Goal: Task Accomplishment & Management: Use online tool/utility

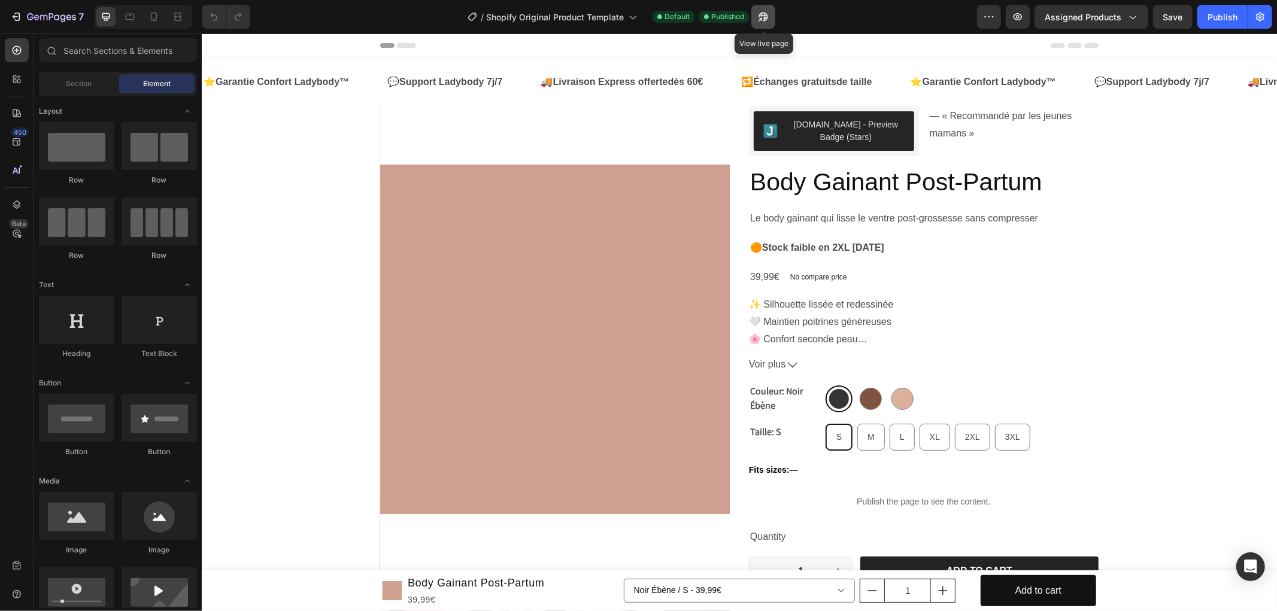
drag, startPoint x: 765, startPoint y: 14, endPoint x: 567, endPoint y: 27, distance: 198.5
click at [765, 14] on icon "button" at bounding box center [763, 17] width 9 height 9
click at [1258, 11] on icon "button" at bounding box center [1260, 17] width 12 height 12
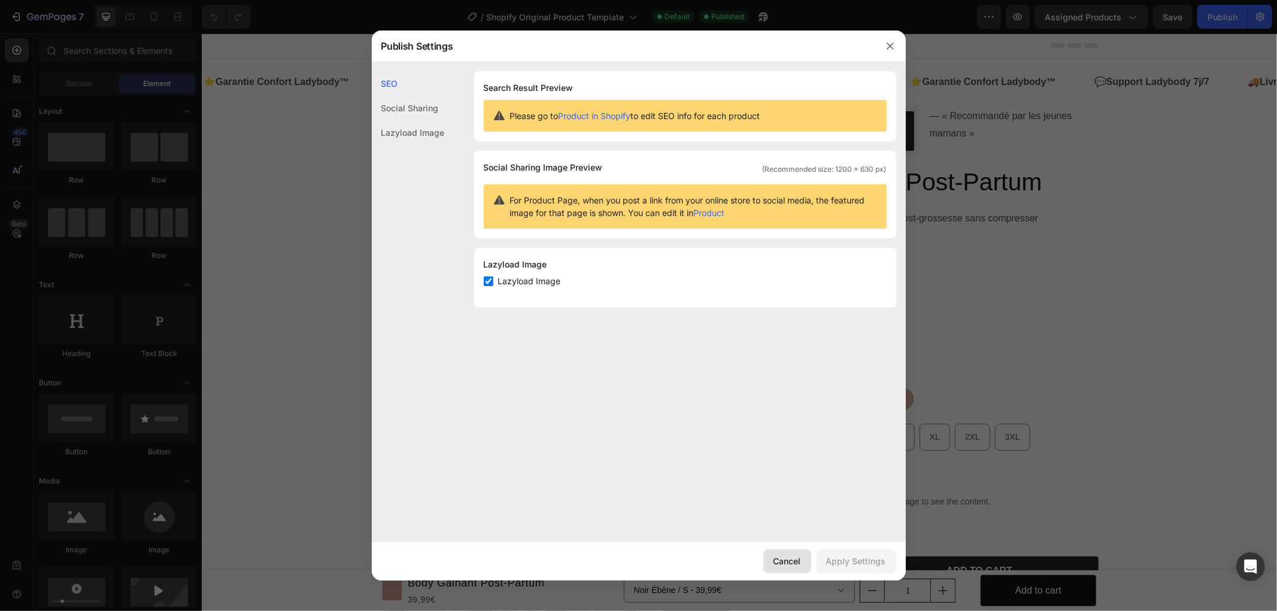
click at [782, 553] on button "Cancel" at bounding box center [787, 562] width 48 height 24
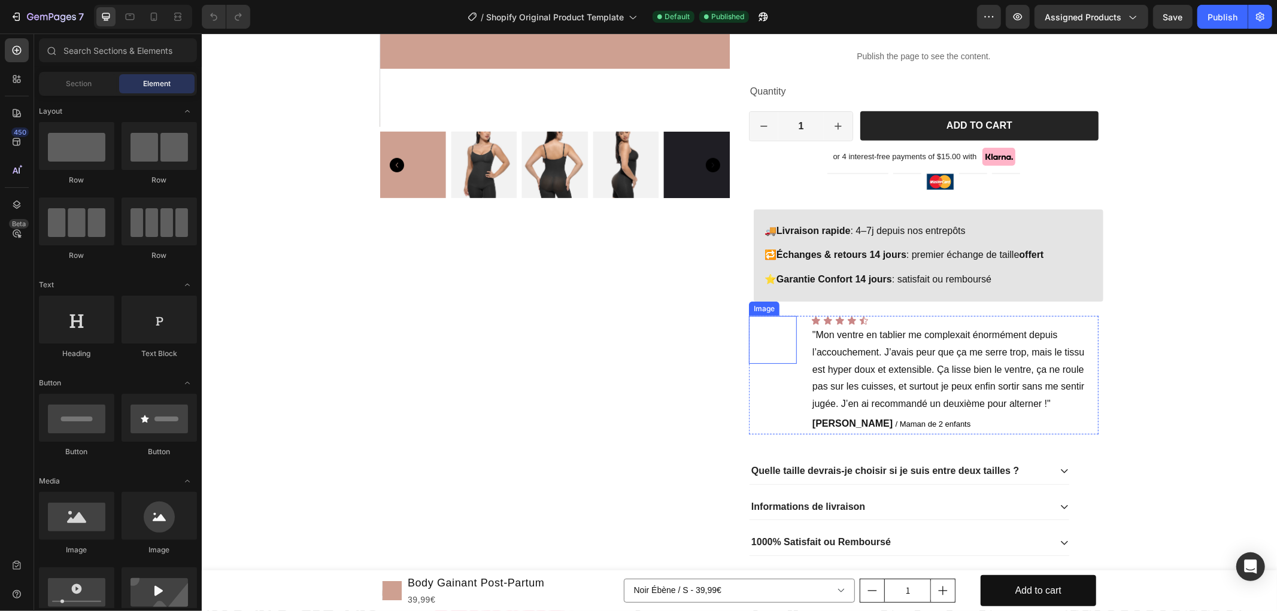
scroll to position [532, 0]
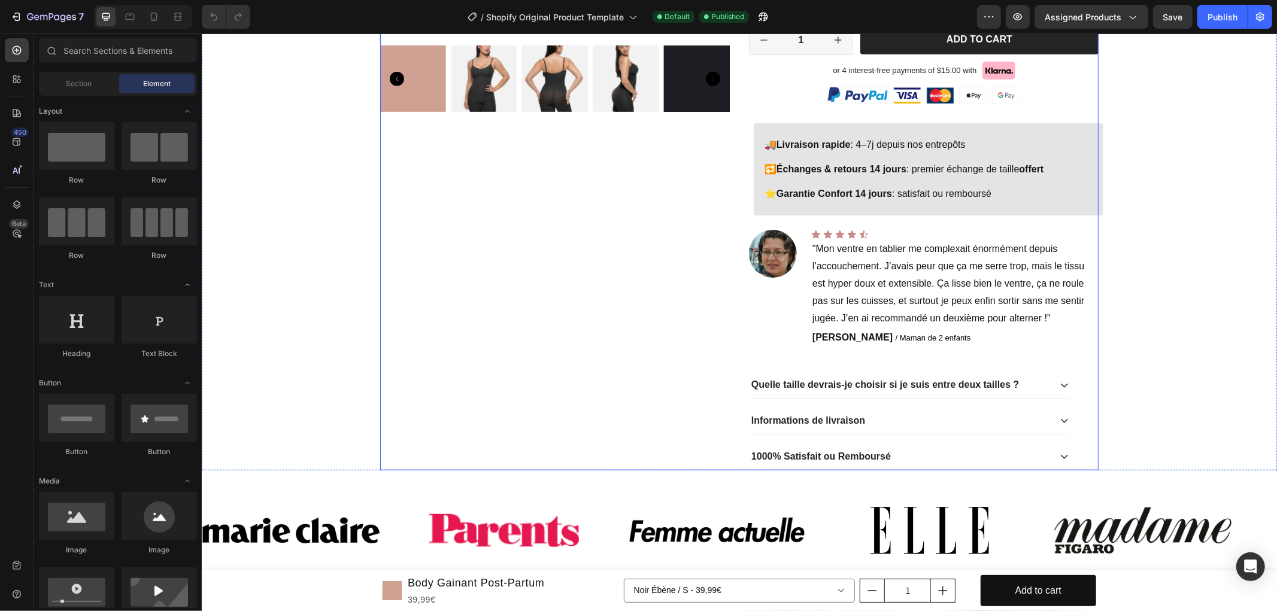
click at [711, 342] on div "Product Images" at bounding box center [555, 21] width 350 height 895
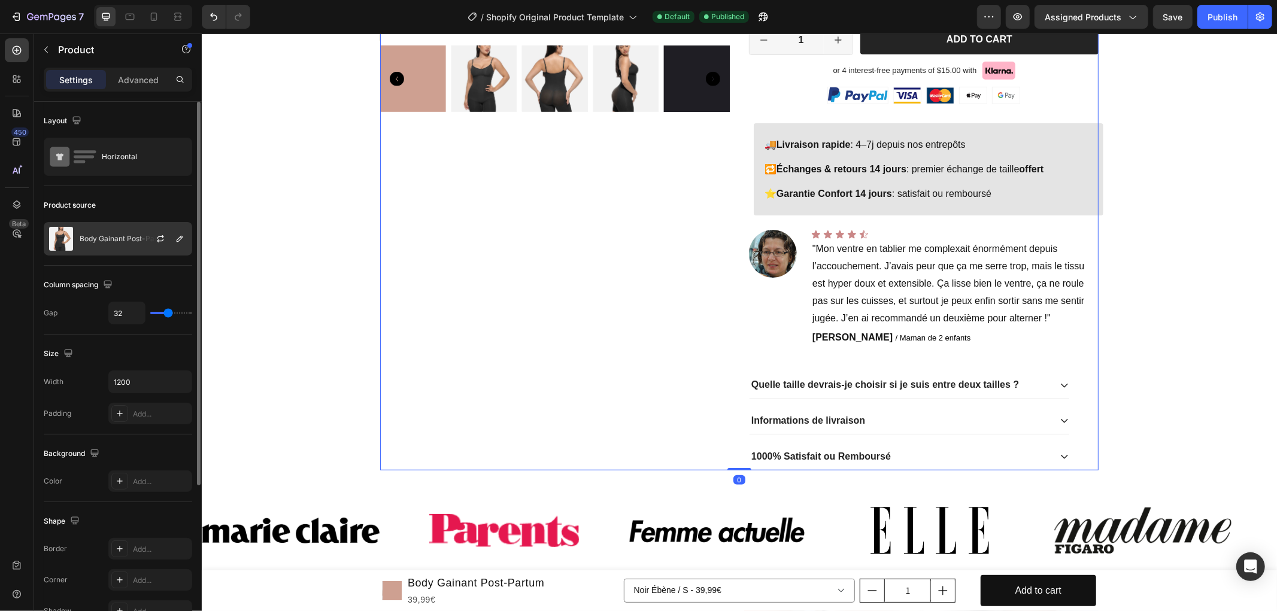
click at [96, 241] on p "Body Gainant Post-Partum" at bounding box center [125, 239] width 91 height 8
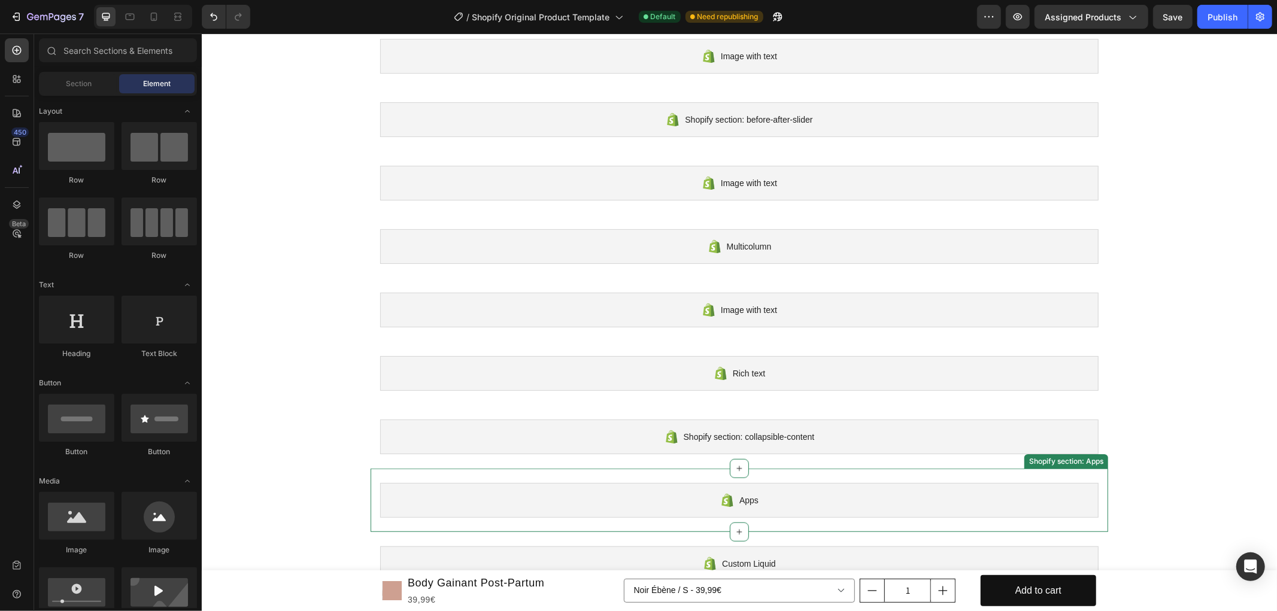
scroll to position [4458, 0]
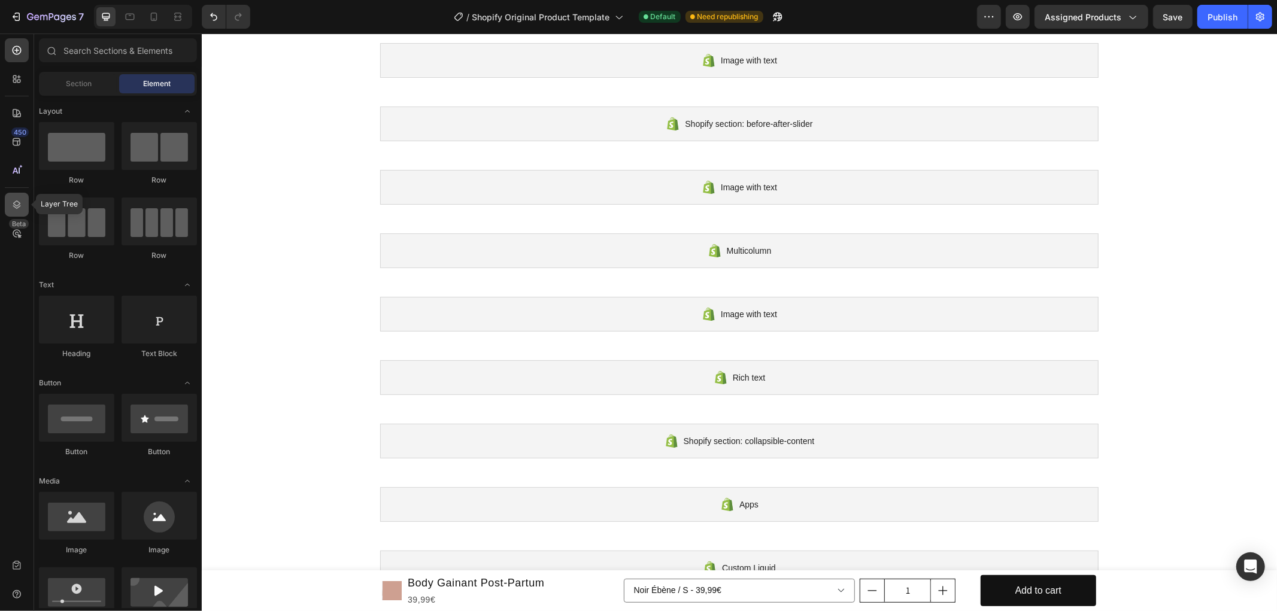
click at [19, 201] on icon at bounding box center [17, 205] width 12 height 12
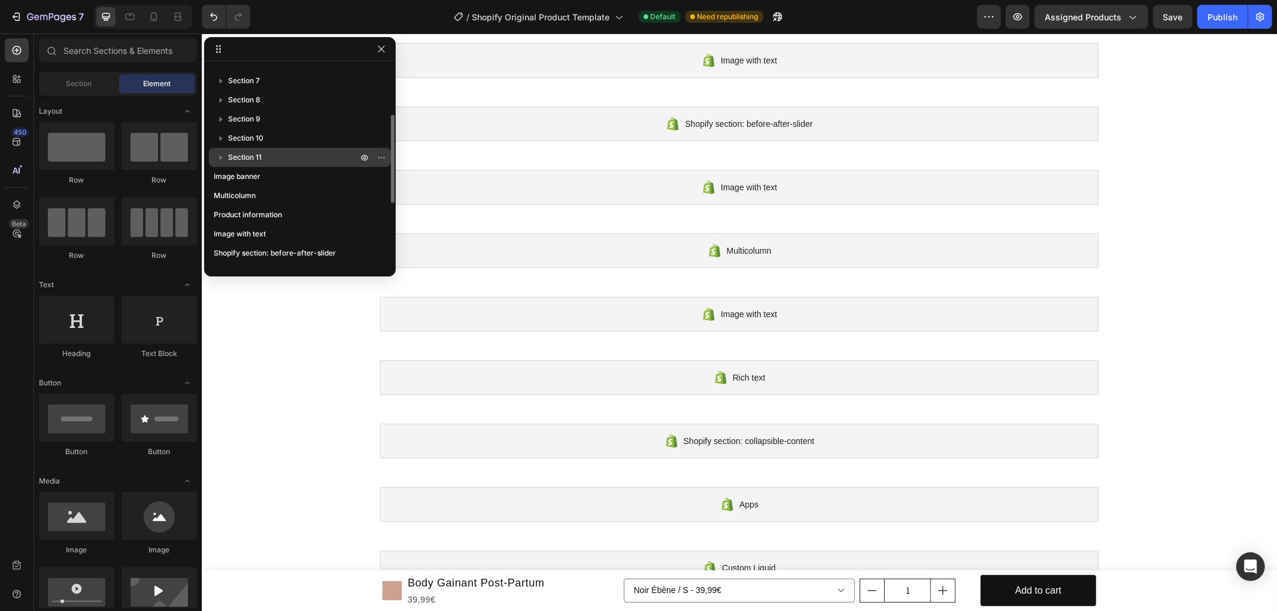
scroll to position [0, 0]
click at [387, 47] on button "button" at bounding box center [381, 49] width 14 height 14
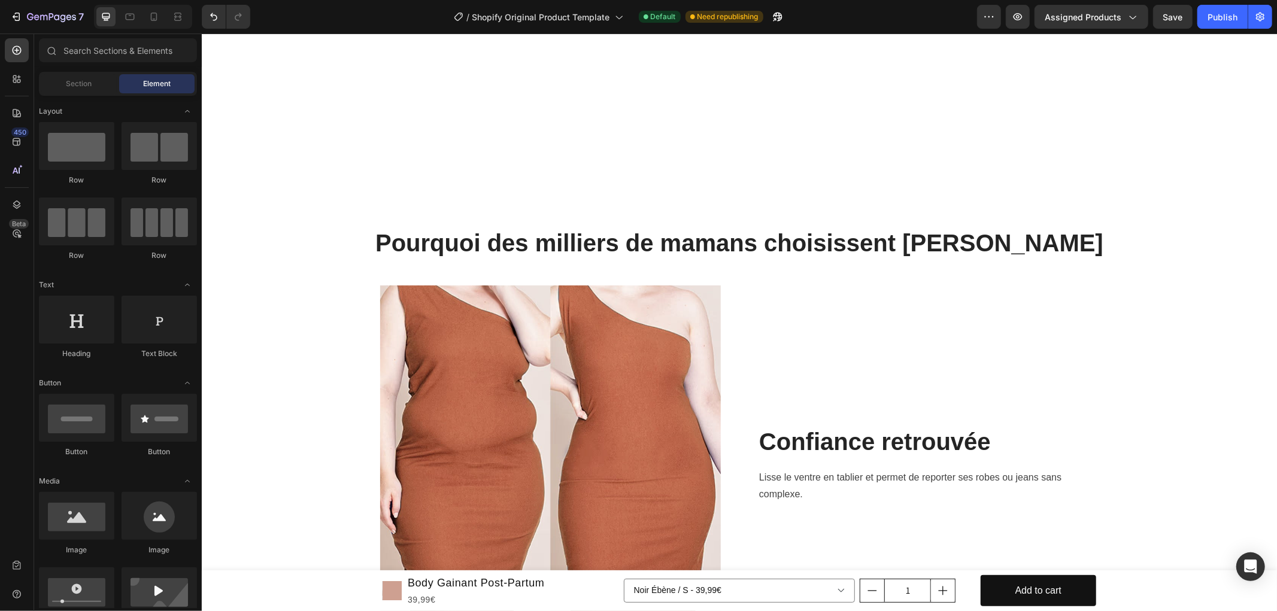
scroll to position [1791, 0]
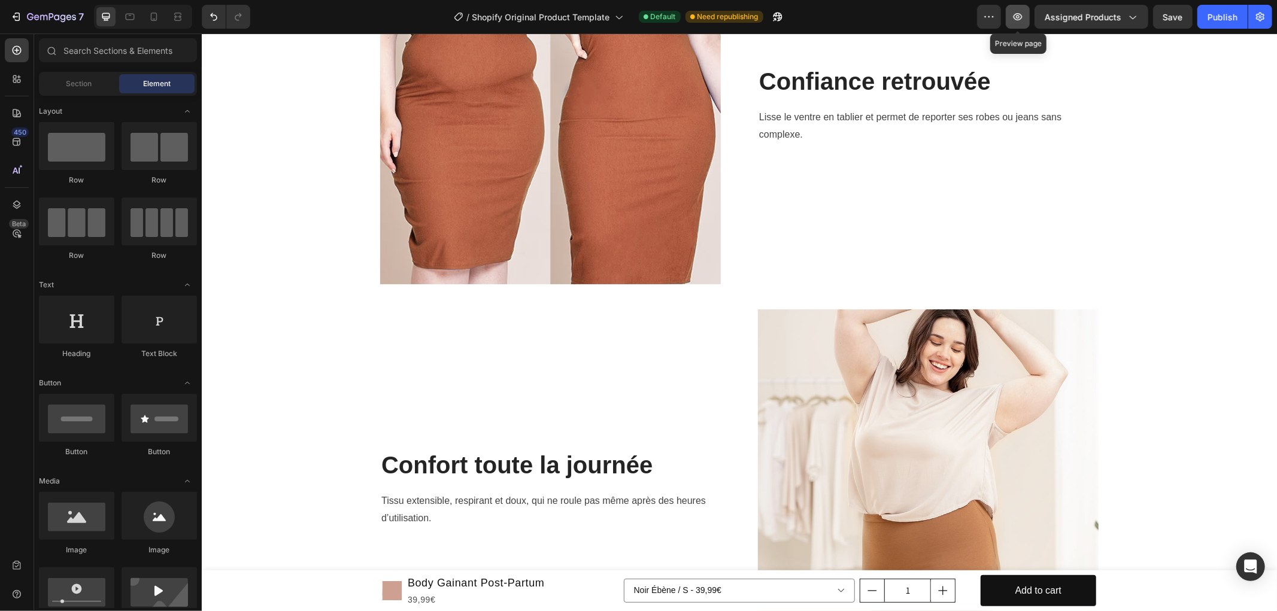
click at [1024, 14] on icon "button" at bounding box center [1018, 17] width 12 height 12
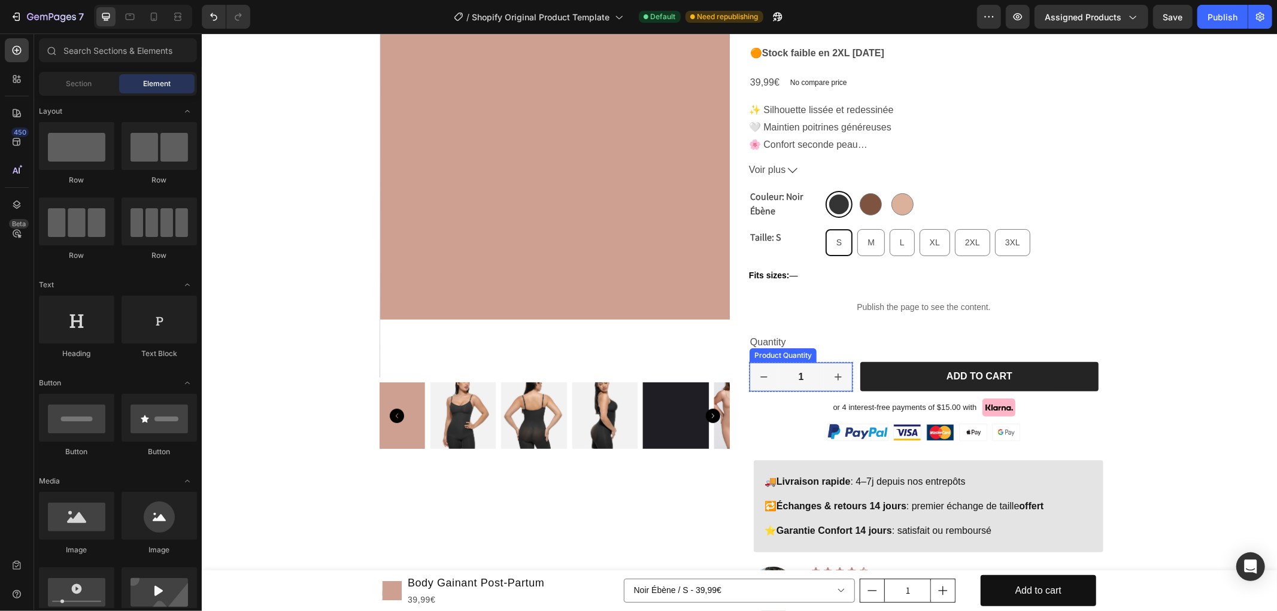
scroll to position [0, 0]
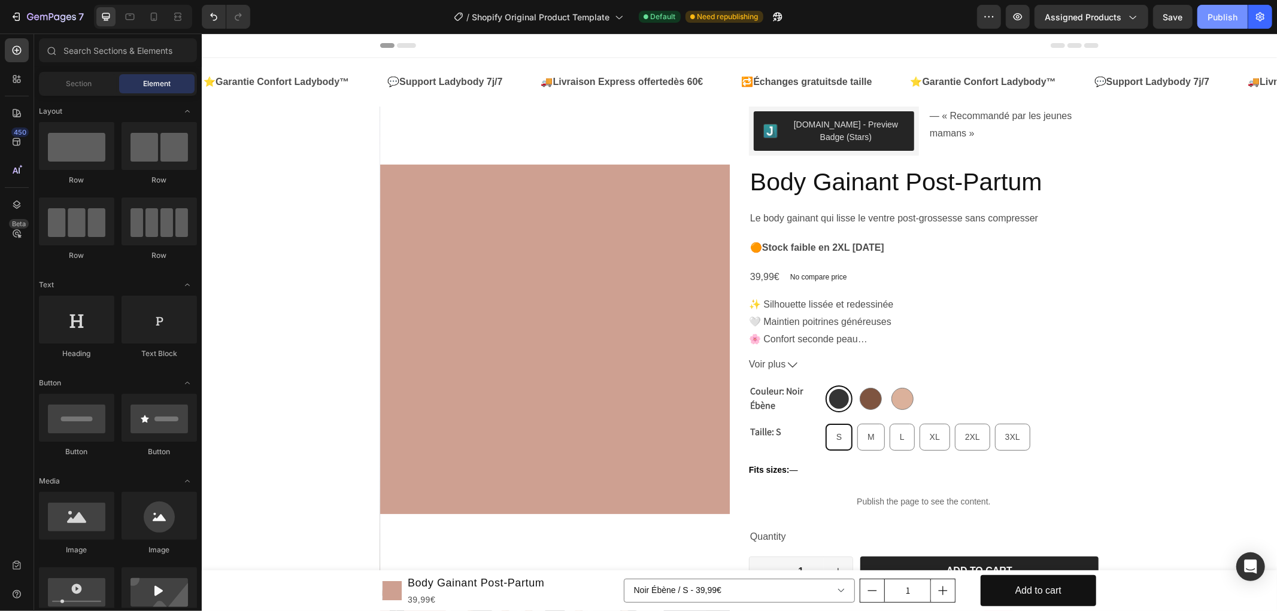
click at [1228, 9] on button "Publish" at bounding box center [1222, 17] width 50 height 24
click at [690, 206] on img at bounding box center [555, 339] width 350 height 466
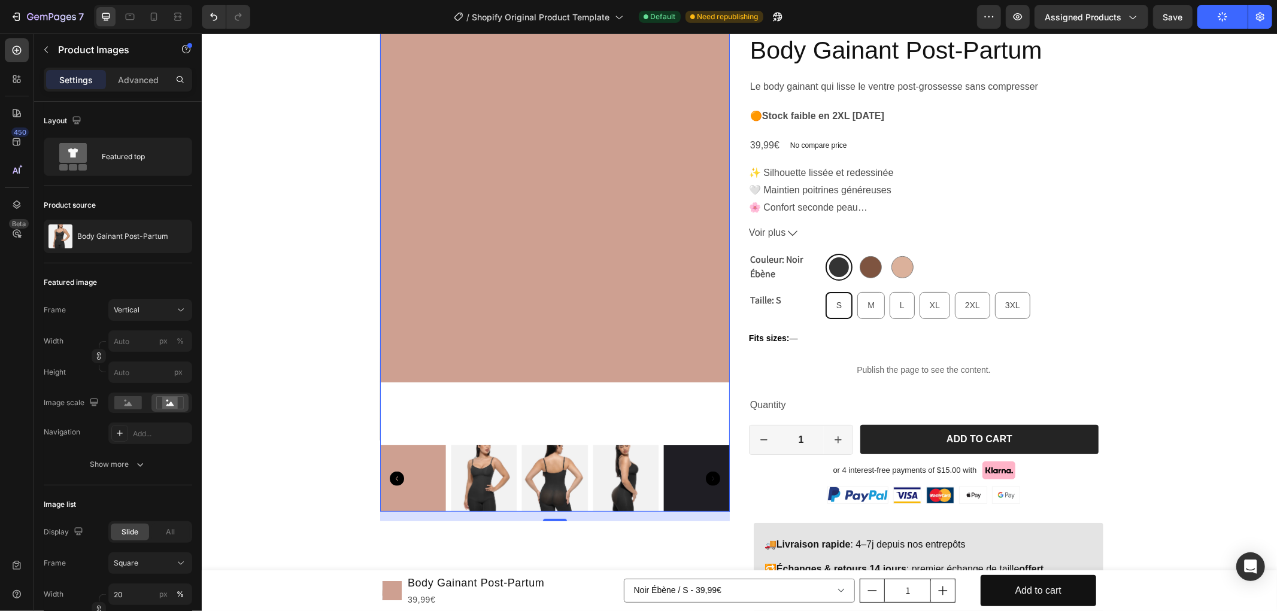
scroll to position [133, 0]
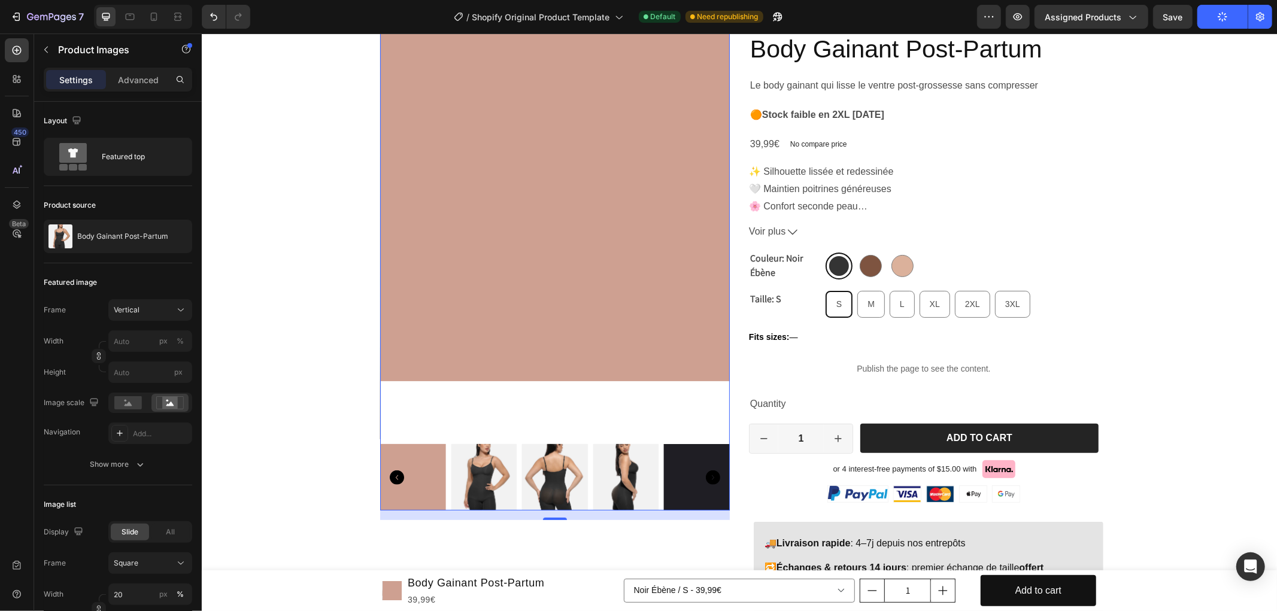
click at [468, 470] on img at bounding box center [483, 477] width 66 height 66
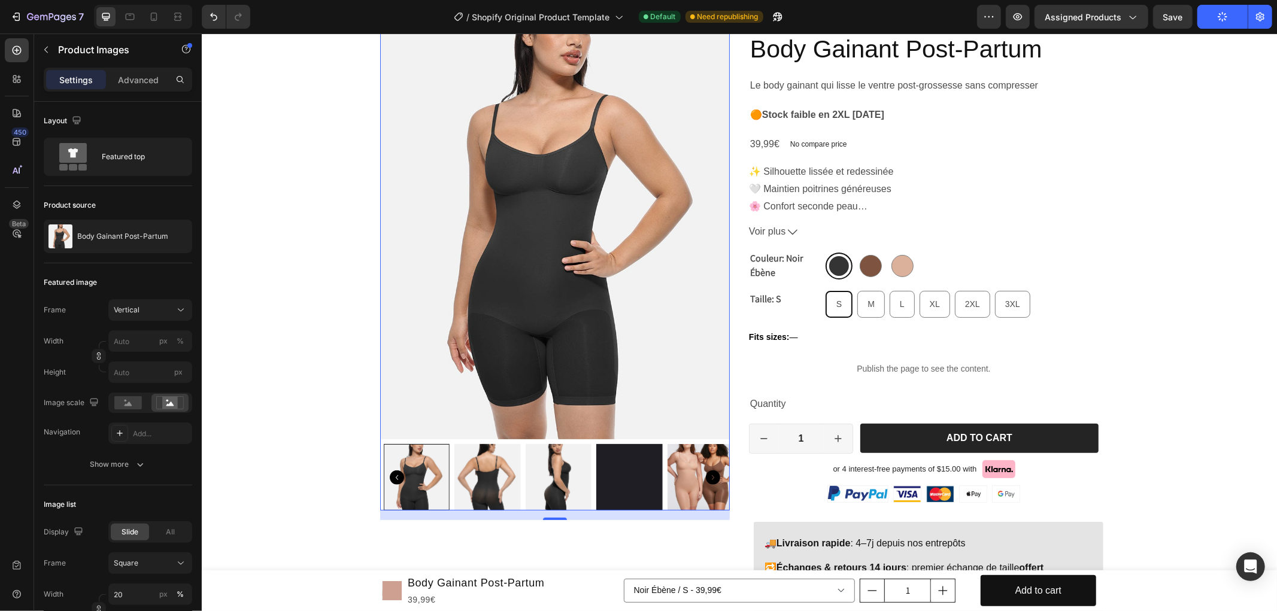
click at [532, 473] on img at bounding box center [558, 477] width 66 height 66
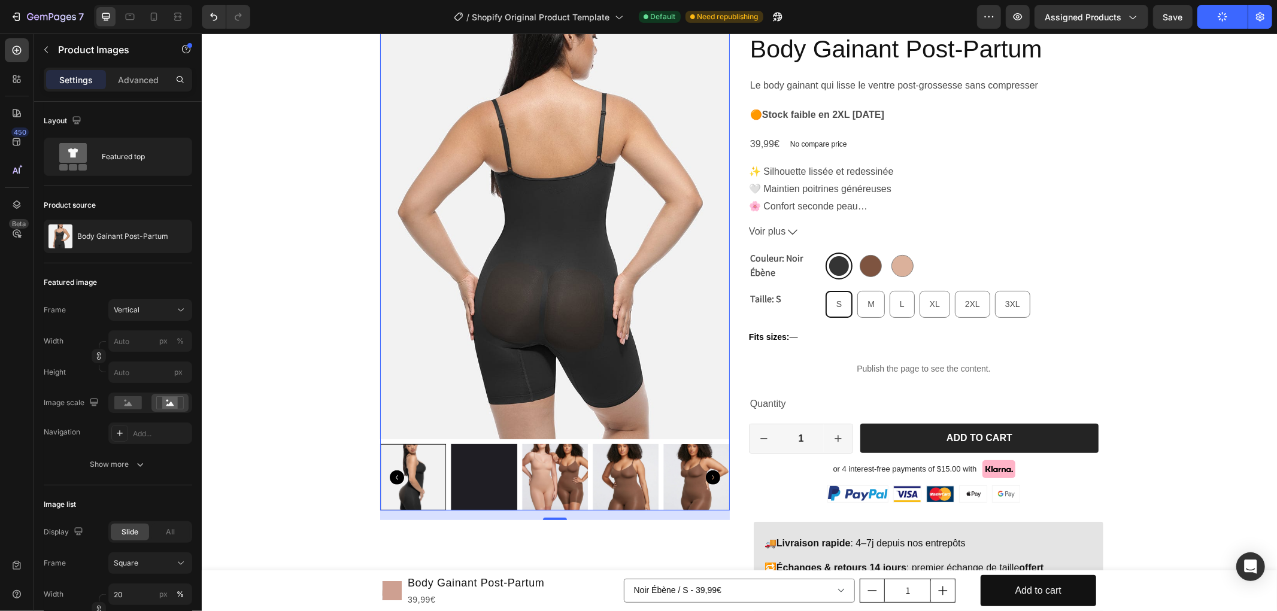
click at [493, 481] on img at bounding box center [483, 477] width 66 height 66
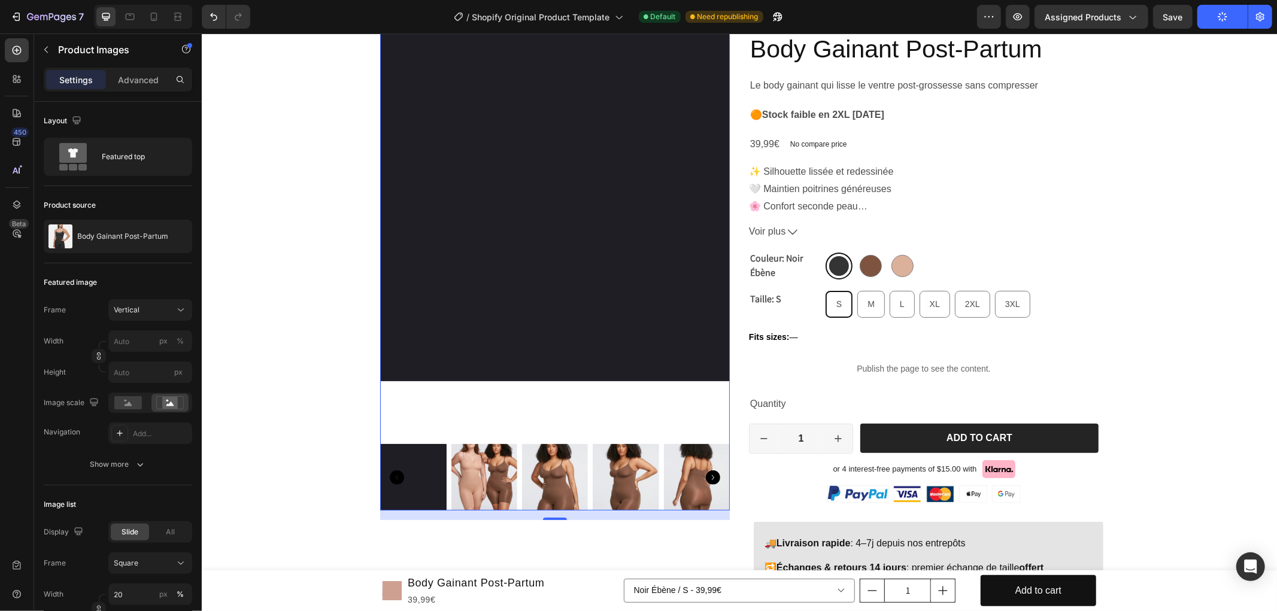
click at [502, 476] on div at bounding box center [555, 477] width 350 height 66
click at [541, 481] on img at bounding box center [554, 477] width 66 height 66
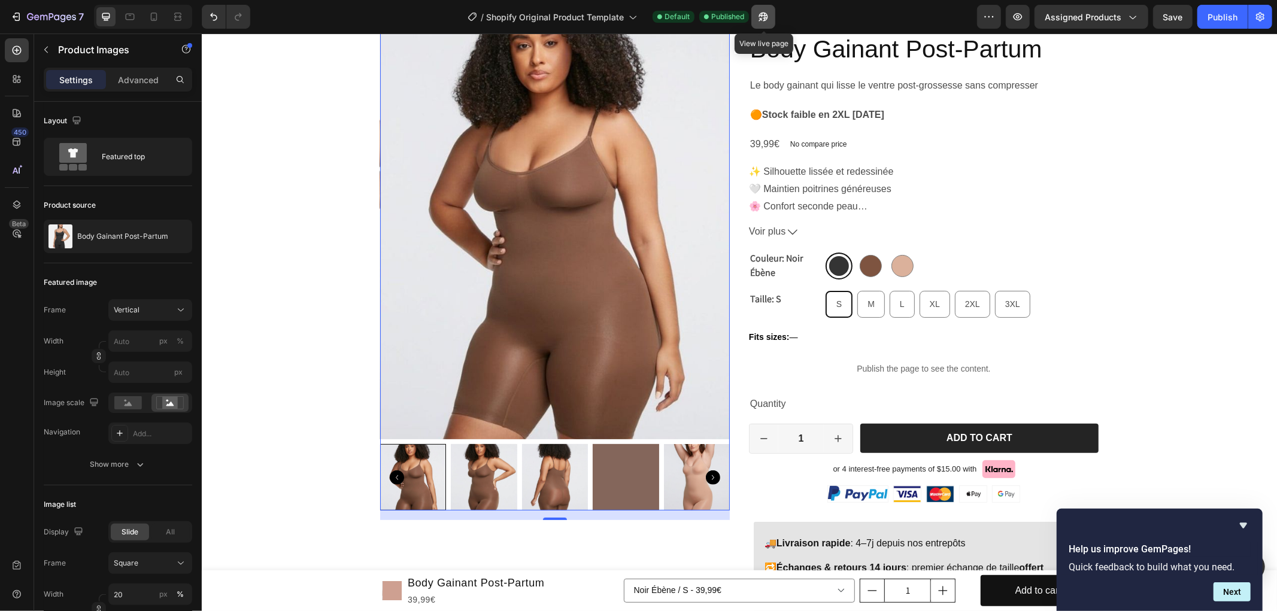
click at [765, 13] on icon "button" at bounding box center [763, 17] width 9 height 9
click at [390, 473] on icon "Carousel Back Arrow" at bounding box center [396, 477] width 14 height 14
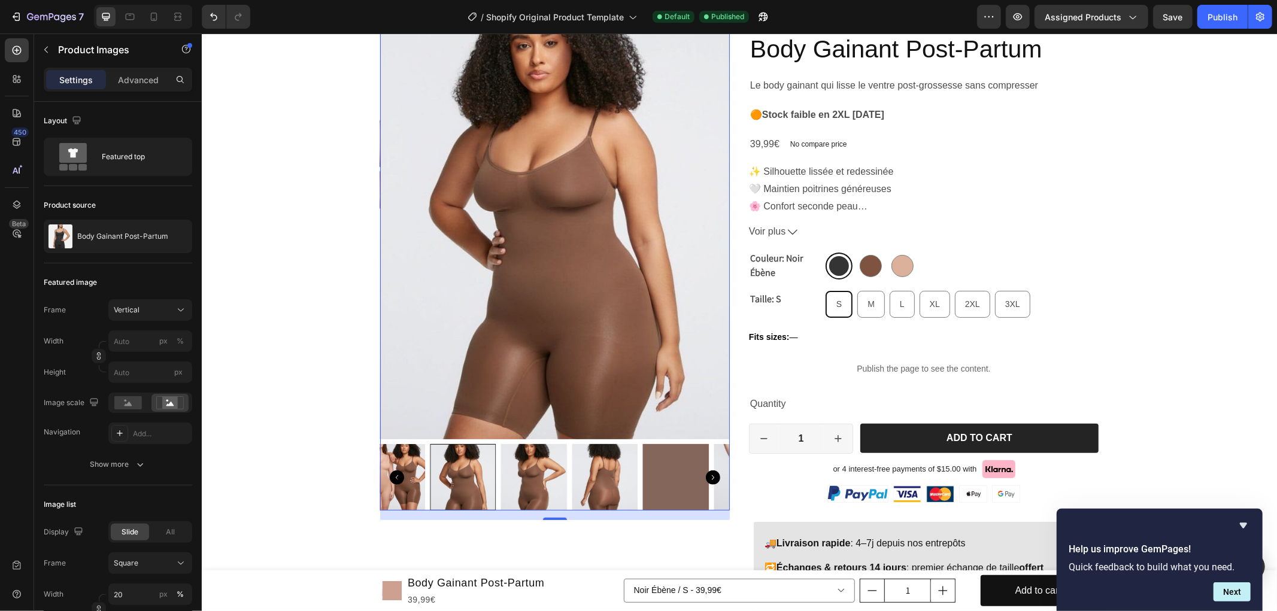
click at [390, 473] on icon "Carousel Back Arrow" at bounding box center [396, 477] width 14 height 14
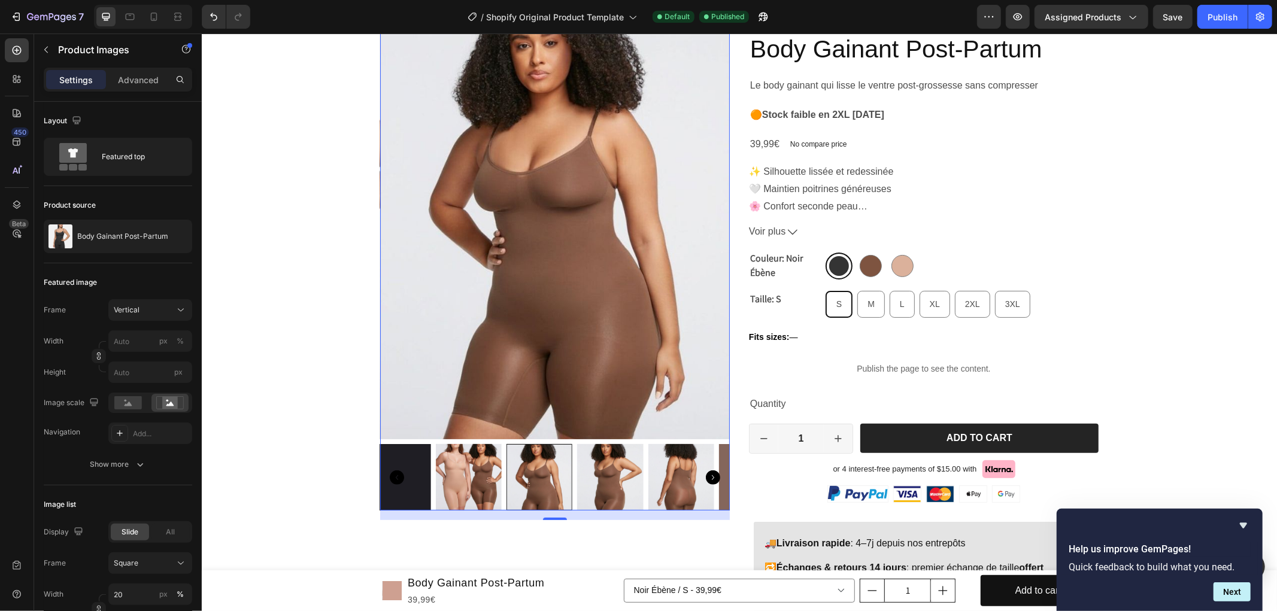
click at [390, 473] on icon "Carousel Back Arrow" at bounding box center [396, 477] width 14 height 14
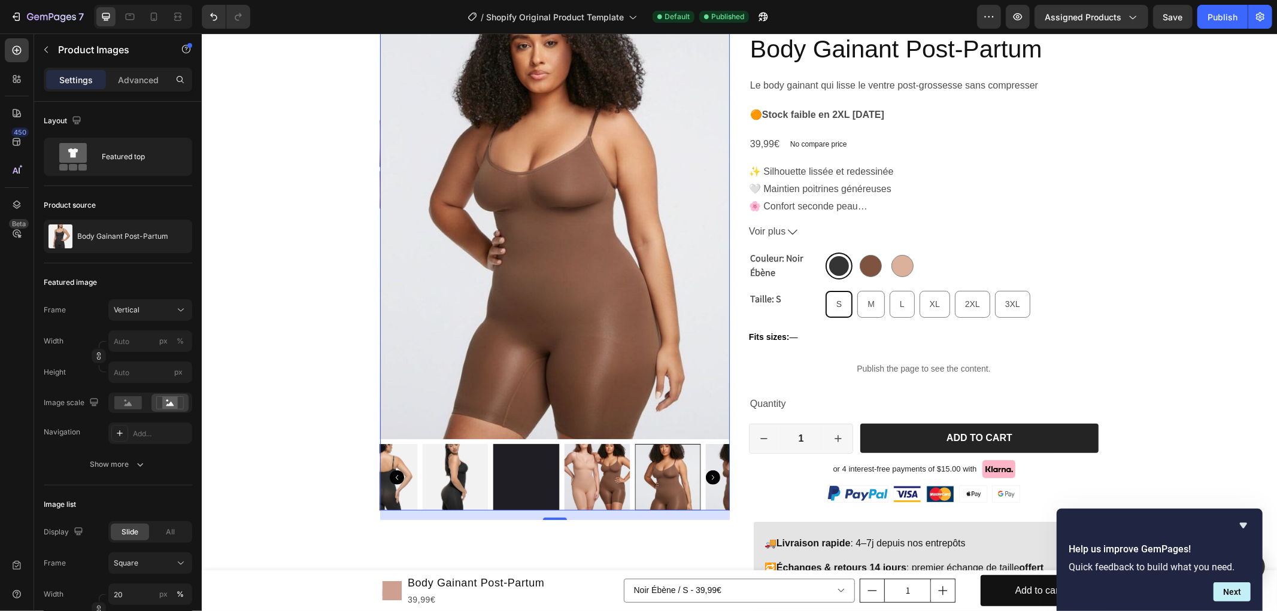
click at [390, 473] on icon "Carousel Back Arrow" at bounding box center [396, 477] width 14 height 14
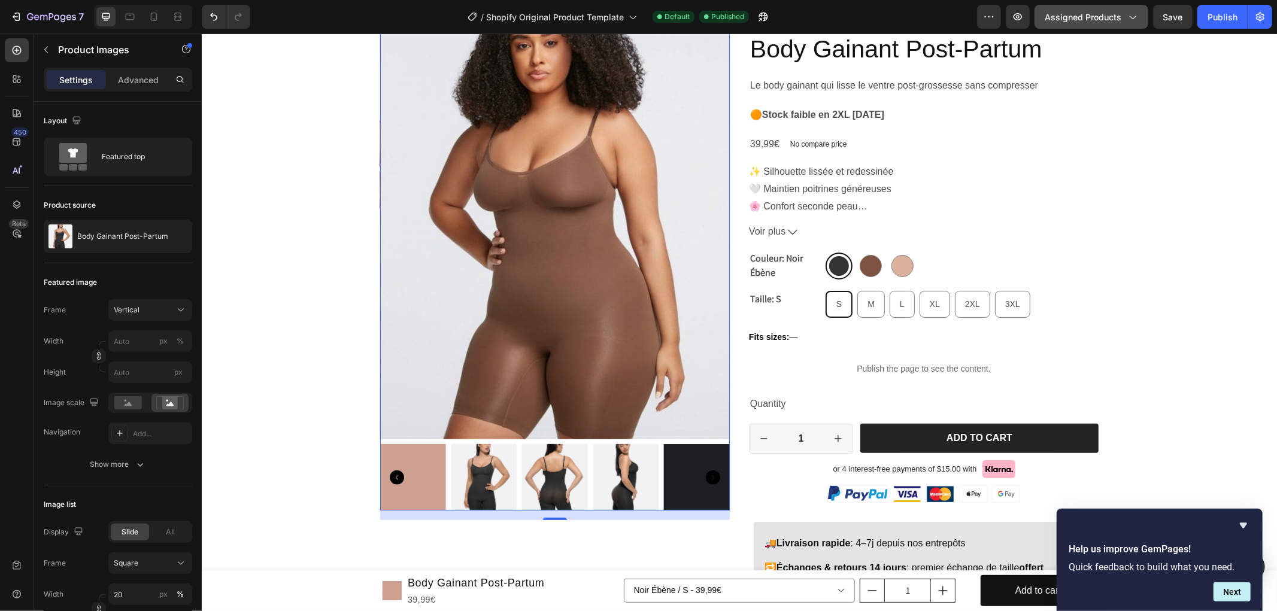
click at [1064, 23] on button "Assigned Products" at bounding box center [1091, 17] width 114 height 24
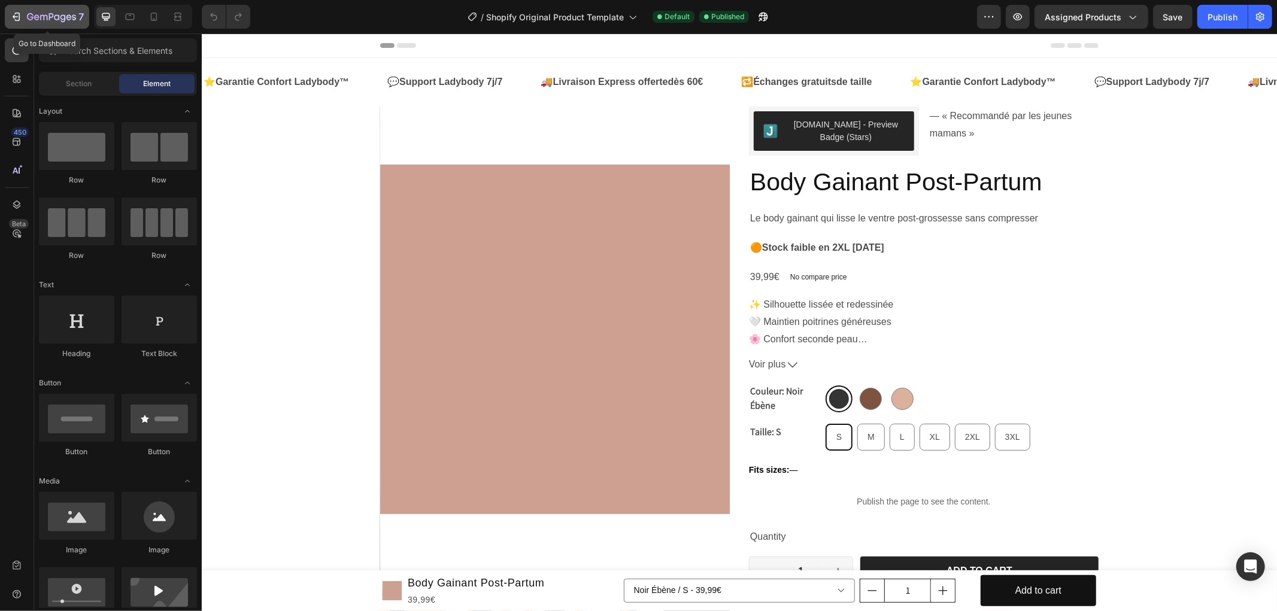
click at [69, 16] on icon "button" at bounding box center [51, 18] width 49 height 10
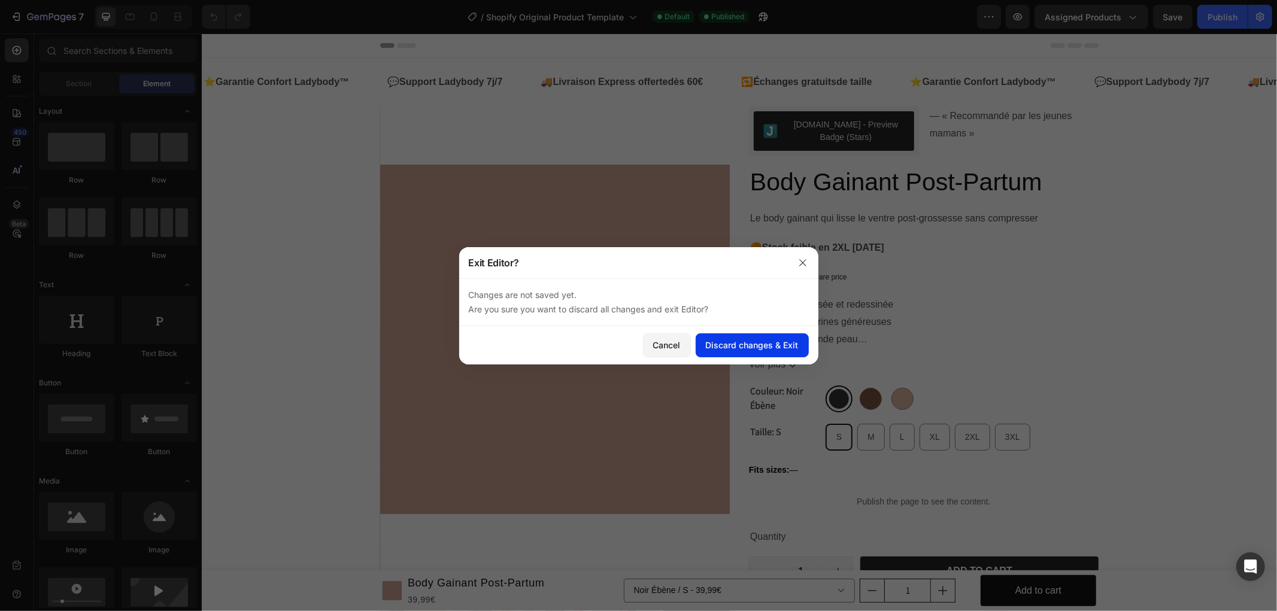
click at [719, 351] on div "Discard changes & Exit" at bounding box center [752, 345] width 93 height 13
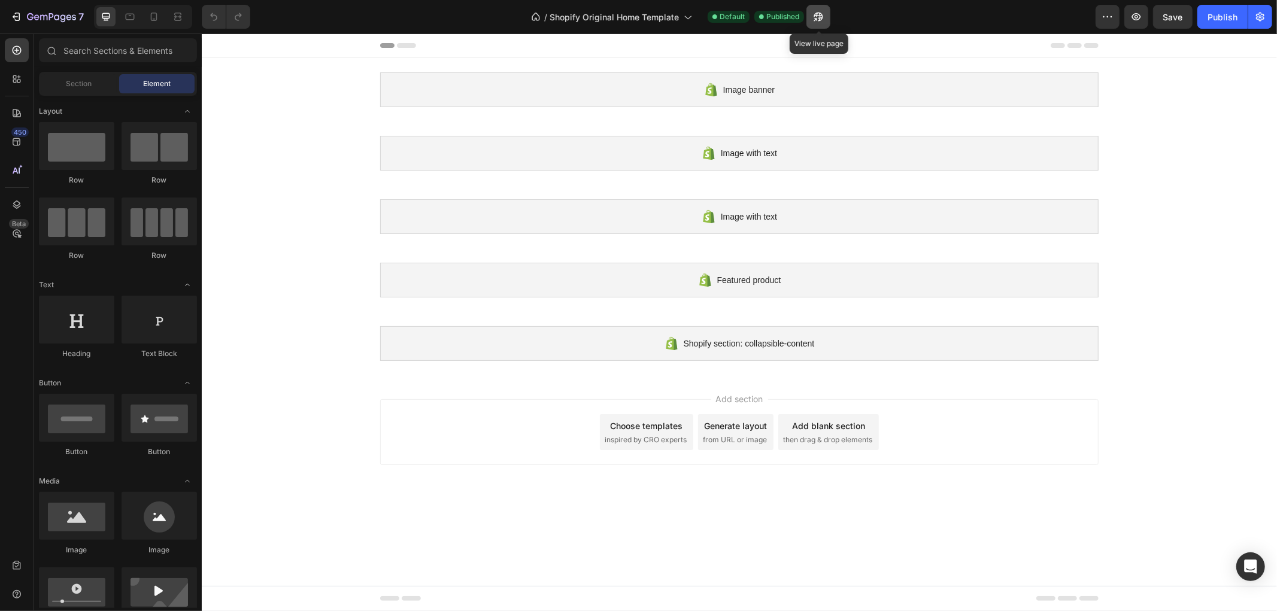
click at [818, 16] on icon "button" at bounding box center [818, 17] width 12 height 12
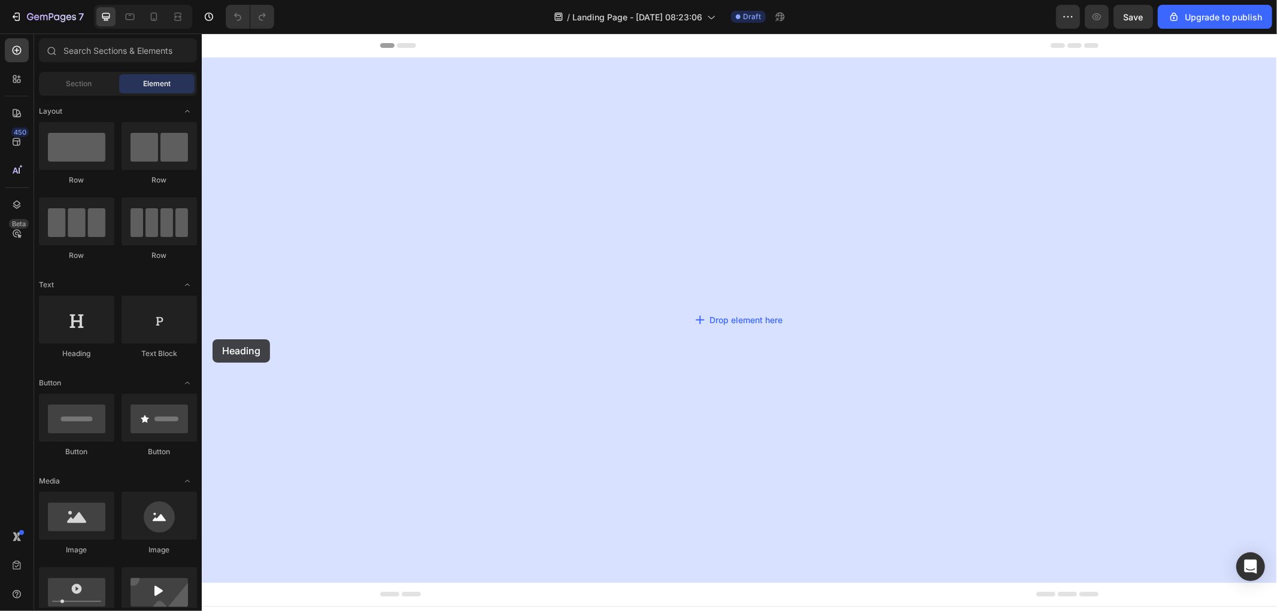
drag, startPoint x: 280, startPoint y: 364, endPoint x: 1182, endPoint y: 34, distance: 960.7
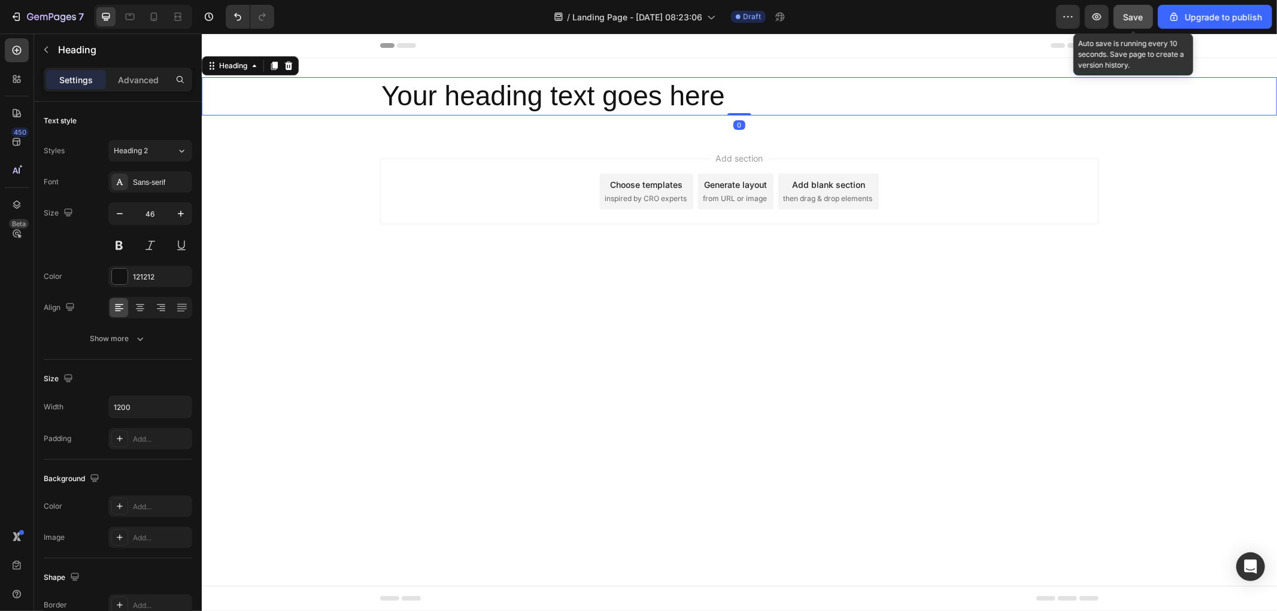
click at [1133, 16] on span "Save" at bounding box center [1134, 17] width 20 height 10
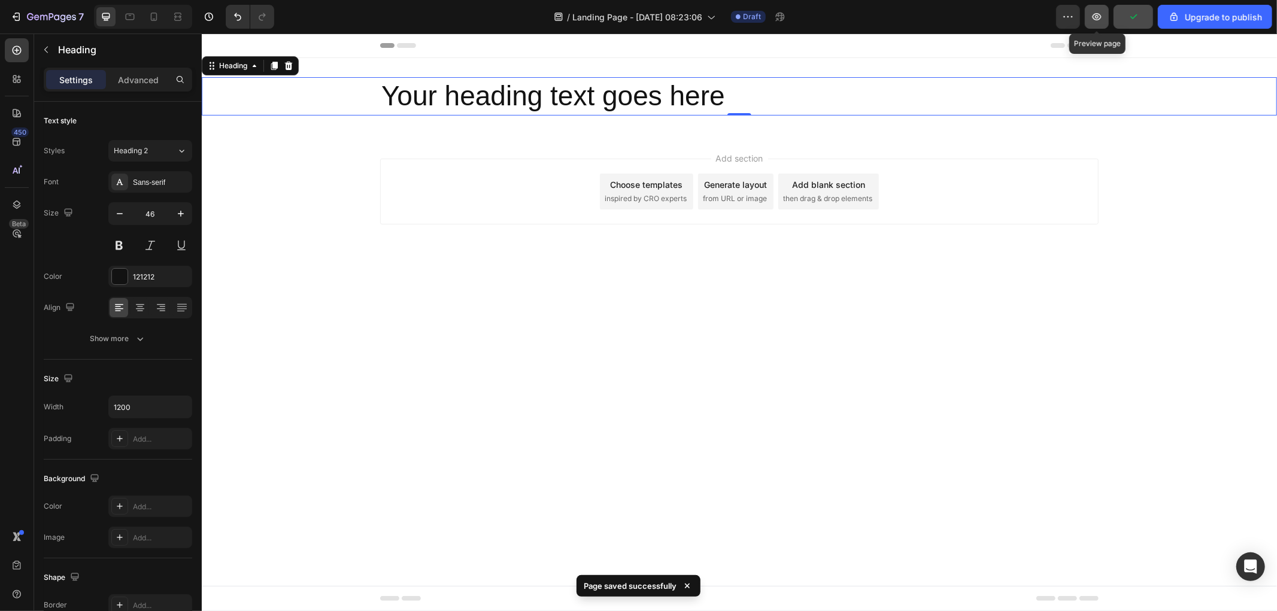
click at [1097, 19] on icon "button" at bounding box center [1097, 17] width 12 height 12
